Goal: Transaction & Acquisition: Purchase product/service

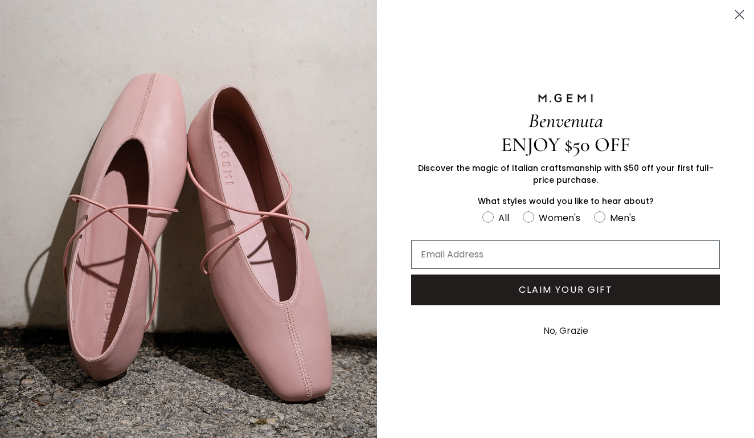
click at [741, 15] on icon "Close dialog" at bounding box center [740, 15] width 20 height 20
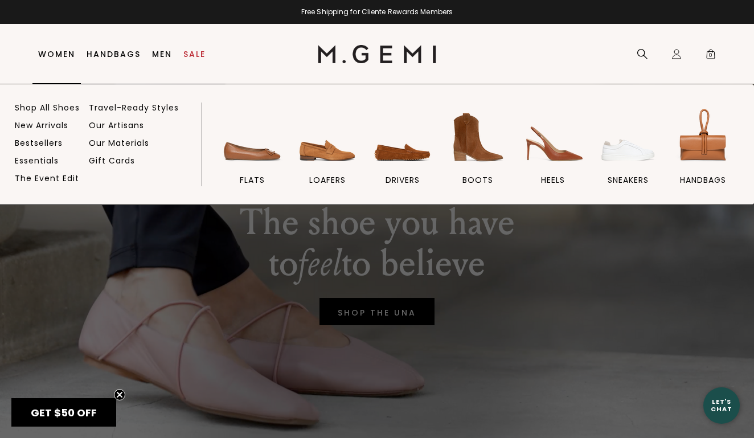
click at [60, 57] on link "Women" at bounding box center [56, 54] width 37 height 9
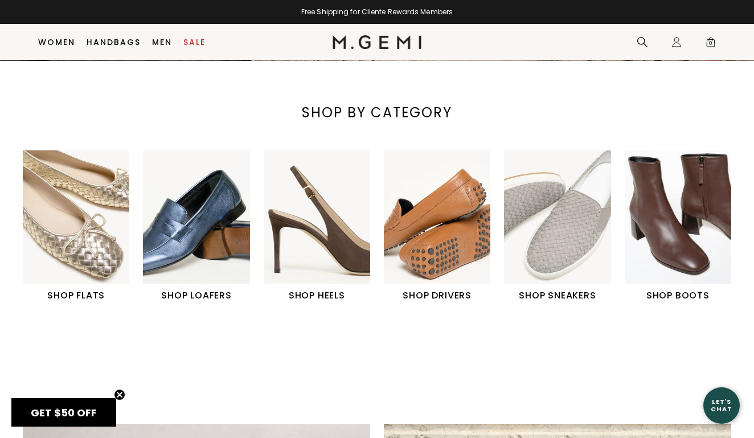
scroll to position [374, 0]
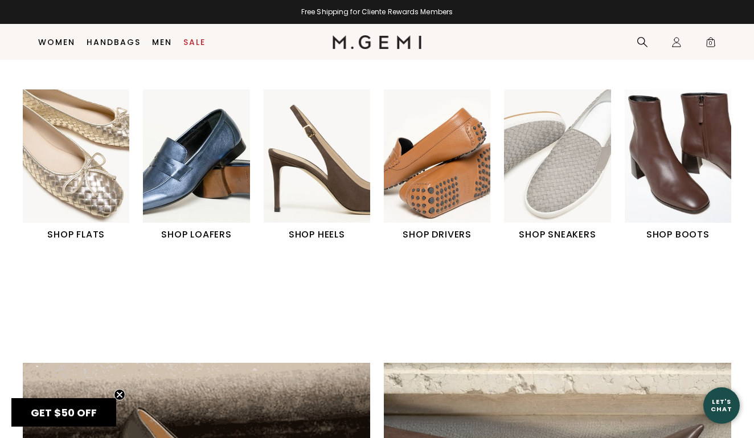
click at [200, 155] on img "2 / 6" at bounding box center [196, 155] width 107 height 133
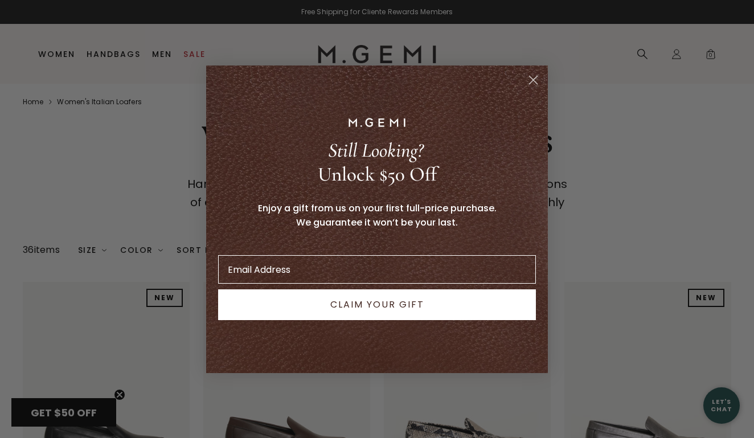
click at [533, 77] on circle "Close dialog" at bounding box center [533, 79] width 19 height 19
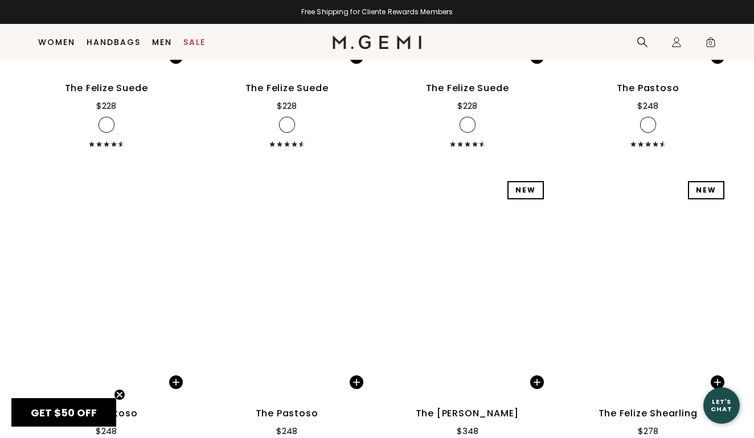
scroll to position [2385, 0]
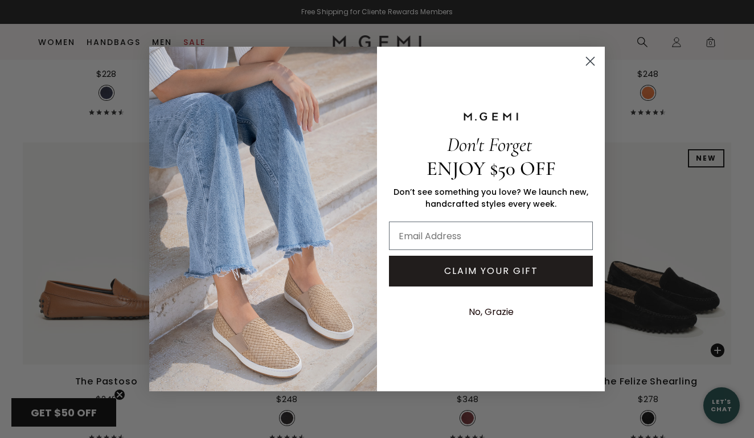
click at [591, 56] on circle "Close dialog" at bounding box center [590, 61] width 19 height 19
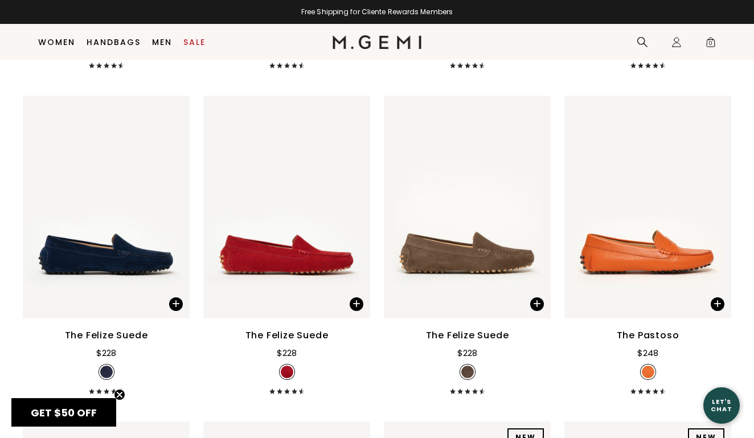
scroll to position [2043, 0]
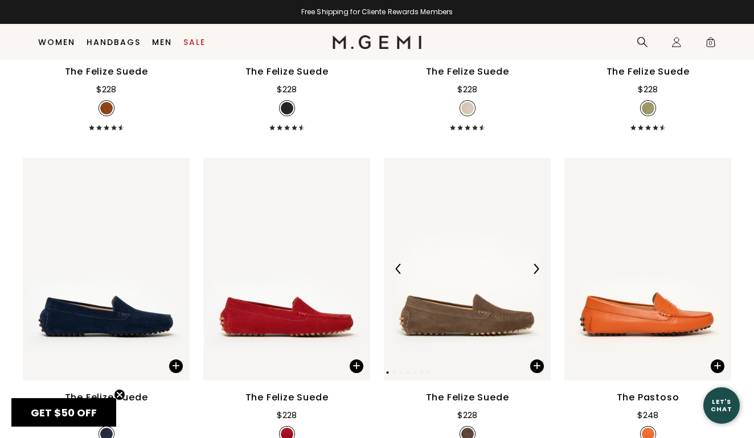
click at [495, 296] on img at bounding box center [467, 269] width 167 height 223
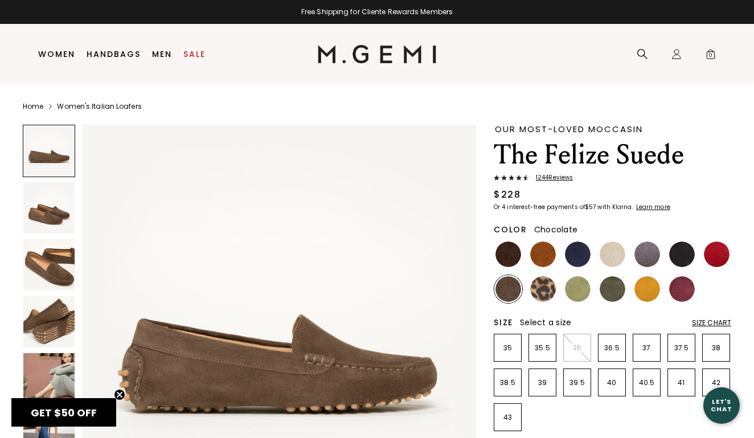
click at [505, 252] on img at bounding box center [508, 254] width 26 height 26
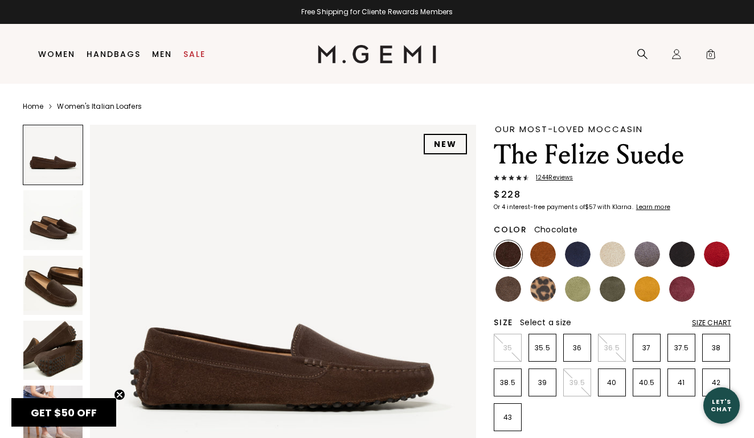
click at [62, 248] on img at bounding box center [52, 219] width 59 height 59
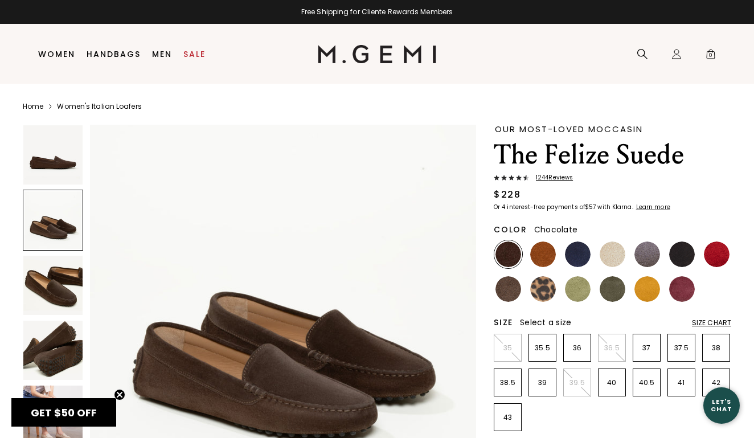
click at [63, 256] on img at bounding box center [52, 285] width 59 height 59
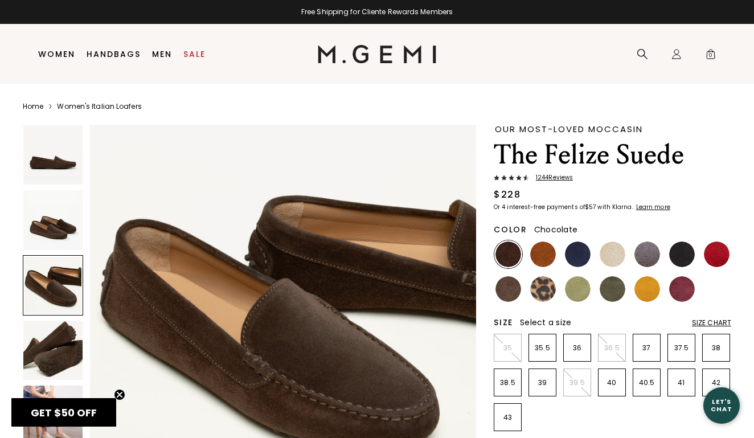
click at [58, 299] on div at bounding box center [53, 285] width 60 height 60
click at [64, 330] on img at bounding box center [52, 350] width 59 height 59
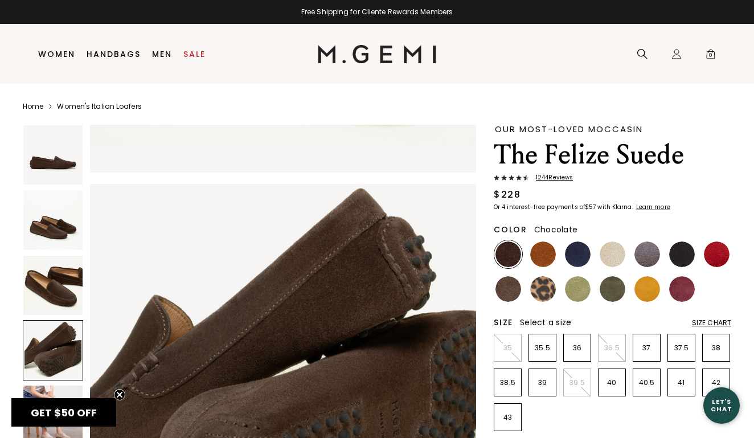
scroll to position [1192, 0]
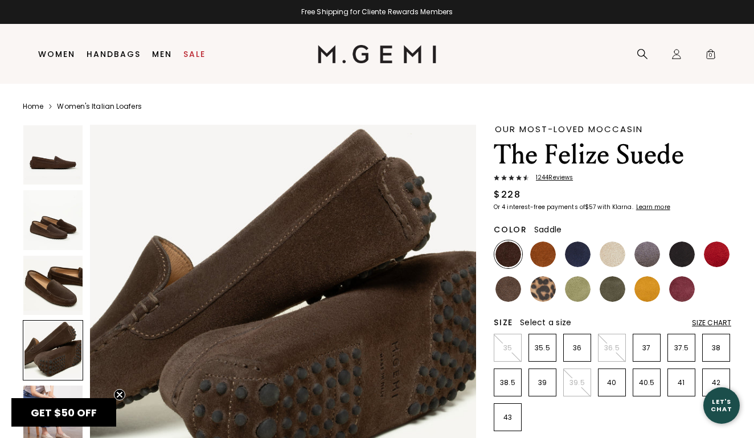
click at [538, 251] on img at bounding box center [543, 254] width 26 height 26
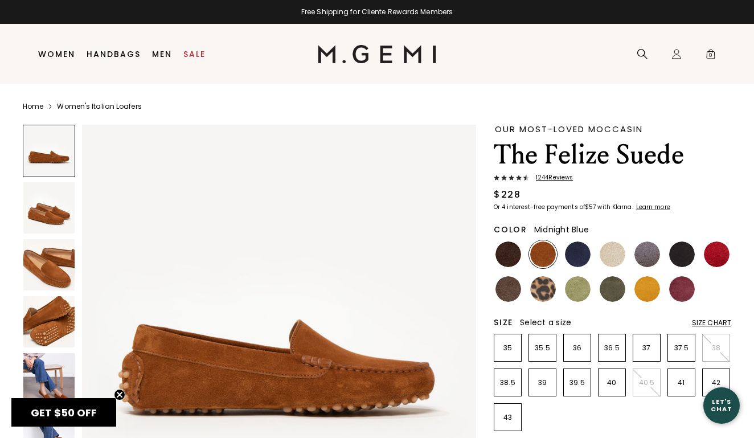
click at [588, 257] on img at bounding box center [578, 254] width 26 height 26
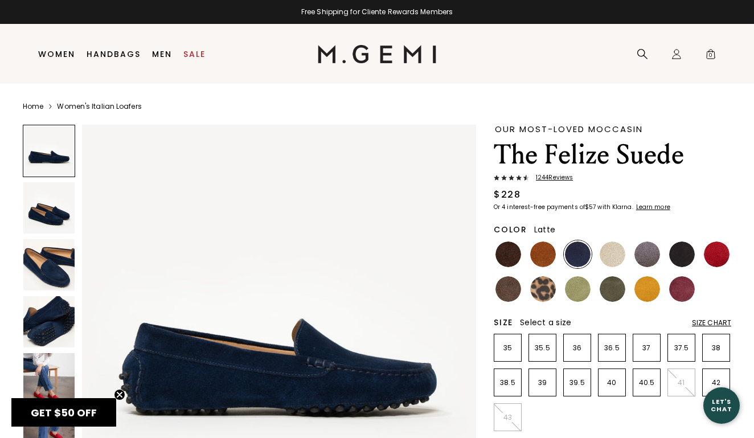
click at [612, 256] on img at bounding box center [613, 254] width 26 height 26
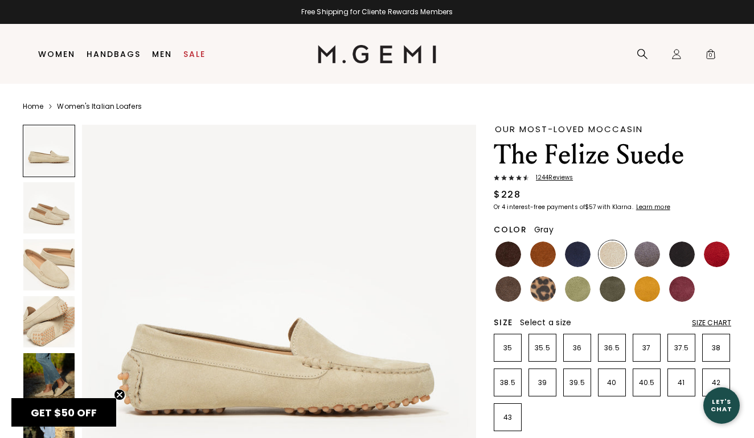
click at [642, 260] on img at bounding box center [647, 254] width 26 height 26
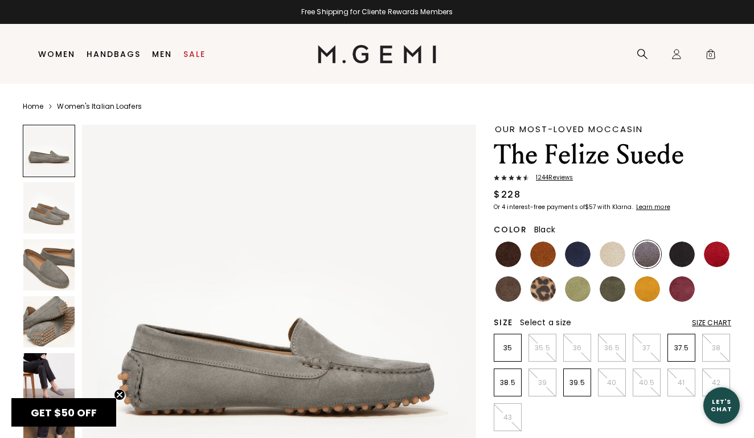
click at [686, 259] on img at bounding box center [682, 254] width 26 height 26
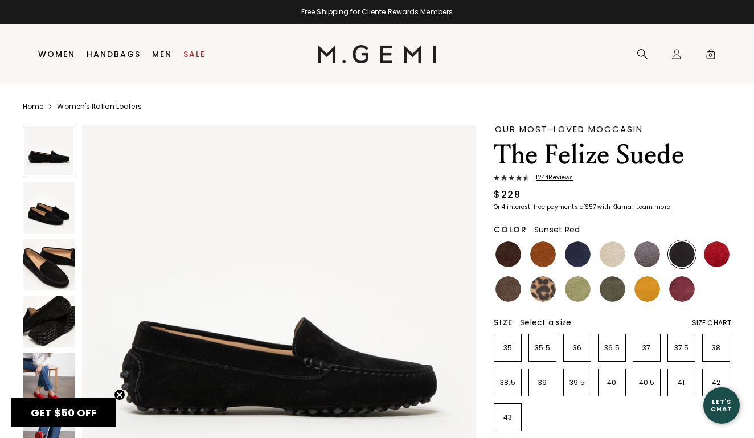
click at [716, 252] on img at bounding box center [717, 254] width 26 height 26
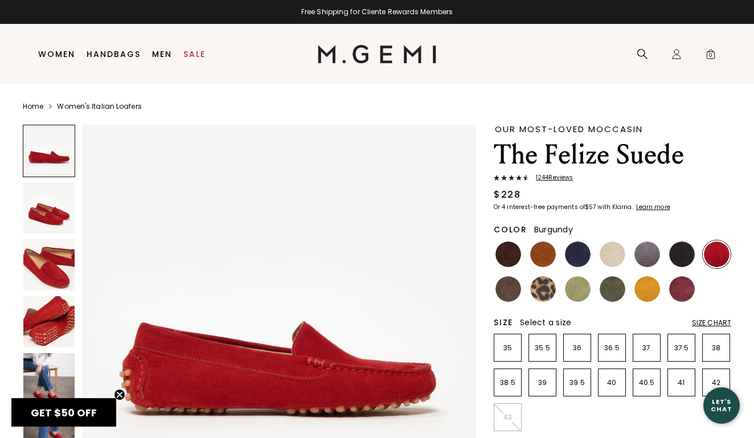
click at [682, 283] on img at bounding box center [682, 289] width 26 height 26
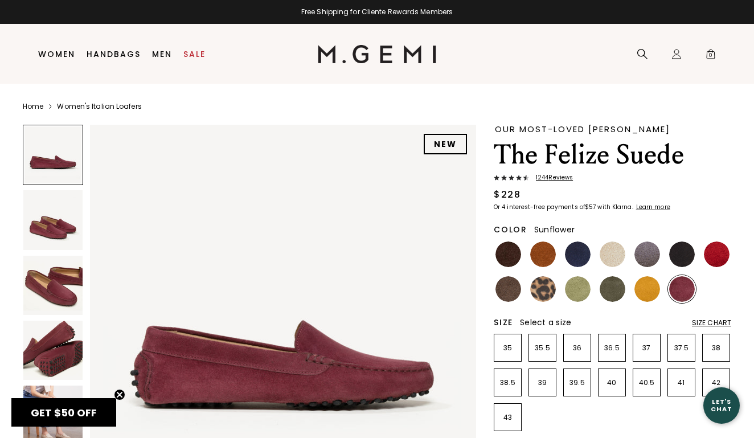
click at [640, 292] on img at bounding box center [647, 289] width 26 height 26
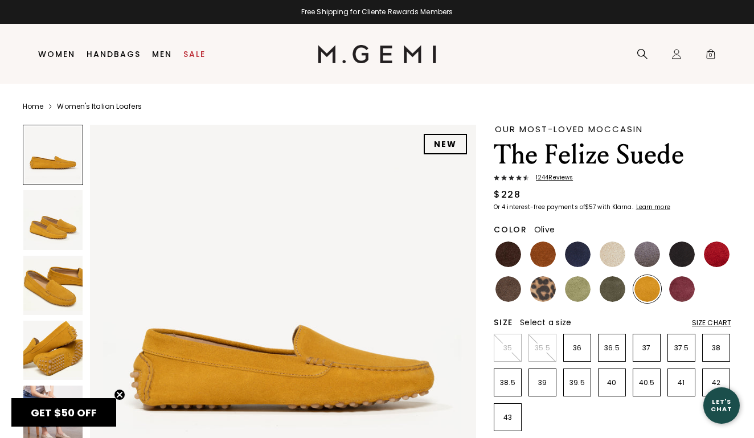
click at [613, 290] on img at bounding box center [613, 289] width 26 height 26
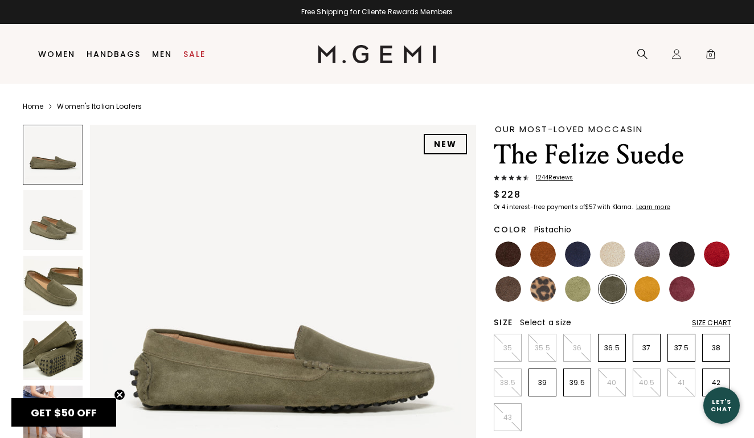
click at [584, 292] on img at bounding box center [578, 289] width 26 height 26
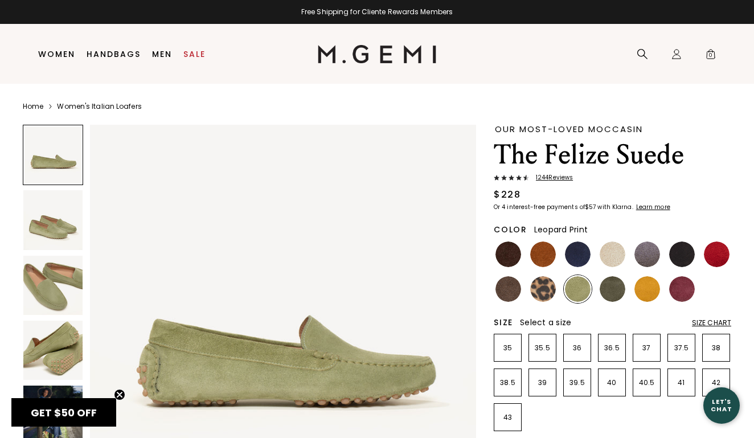
click at [546, 289] on img at bounding box center [543, 289] width 26 height 26
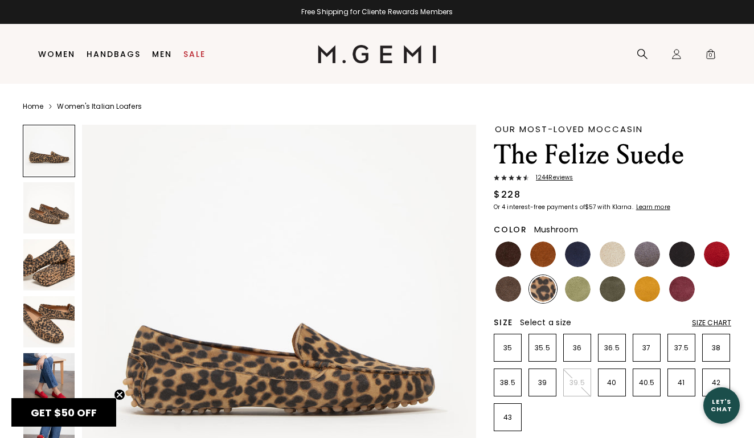
click at [514, 292] on img at bounding box center [508, 289] width 26 height 26
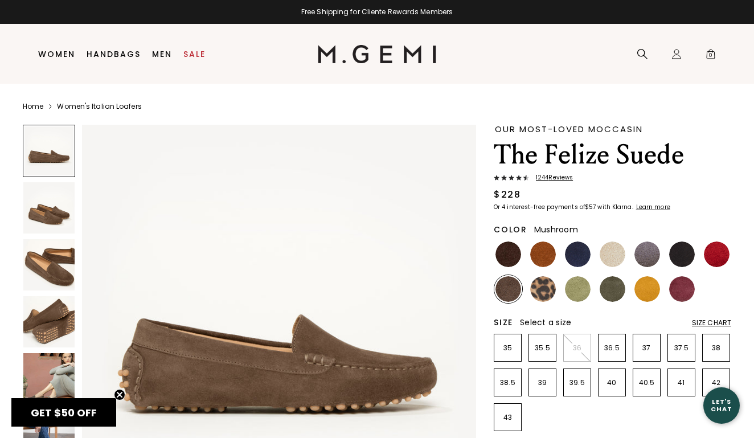
click at [68, 321] on img at bounding box center [48, 321] width 51 height 51
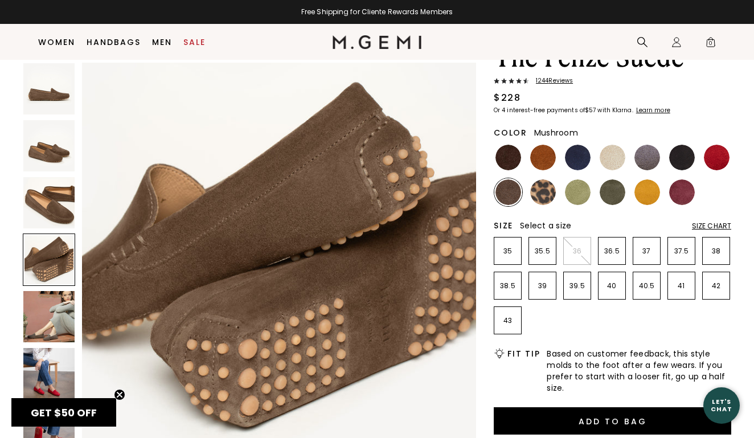
click at [68, 321] on img at bounding box center [48, 316] width 51 height 51
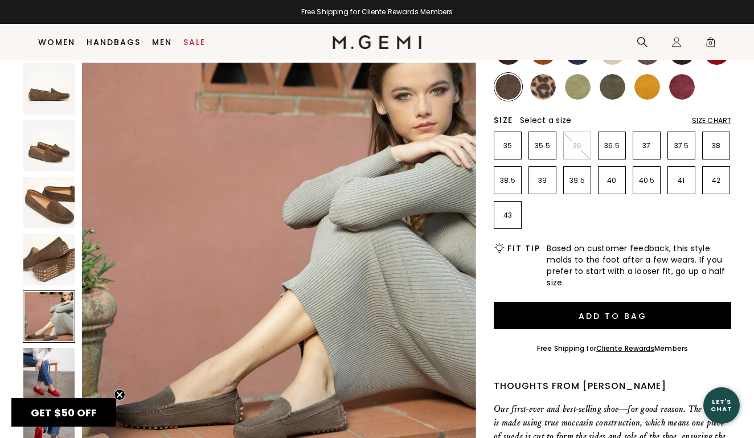
click at [50, 375] on img at bounding box center [48, 373] width 51 height 51
